Goal: Task Accomplishment & Management: Manage account settings

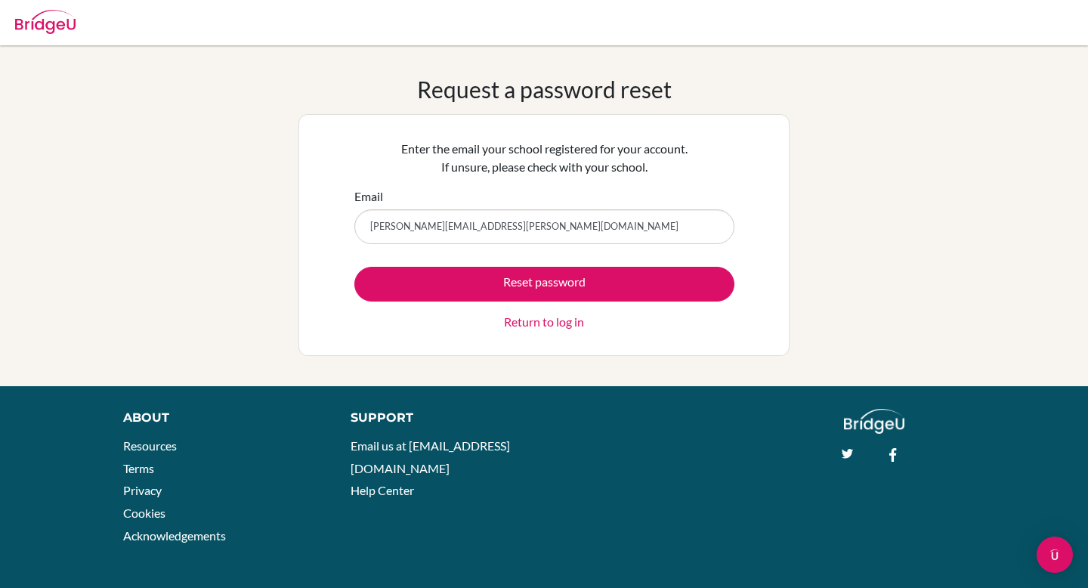
click at [565, 326] on link "Return to log in" at bounding box center [544, 322] width 80 height 18
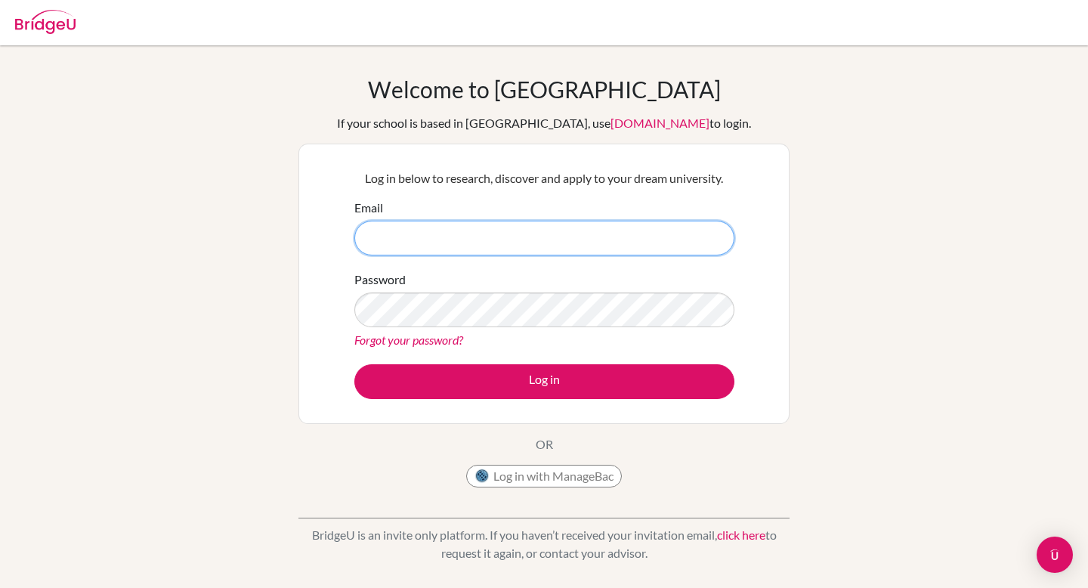
type input "[PERSON_NAME][EMAIL_ADDRESS][PERSON_NAME][DOMAIN_NAME]"
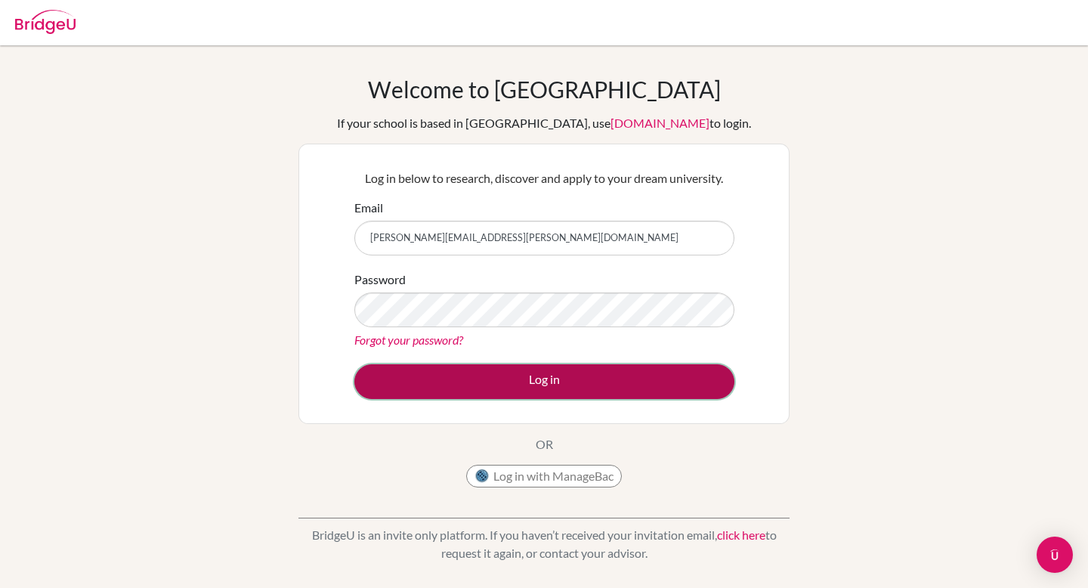
click at [547, 381] on button "Log in" at bounding box center [545, 381] width 380 height 35
